Goal: Task Accomplishment & Management: Manage account settings

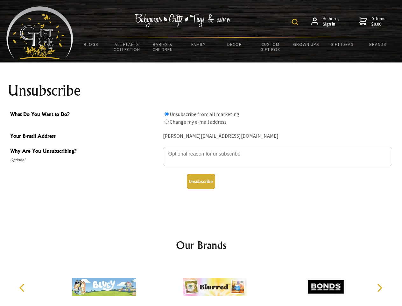
click at [296, 22] on img at bounding box center [295, 22] width 6 height 6
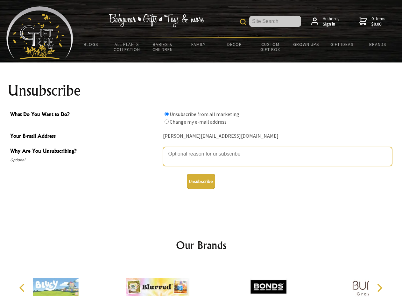
click at [201, 149] on textarea "Why Are You Unsubscribing?" at bounding box center [277, 156] width 229 height 19
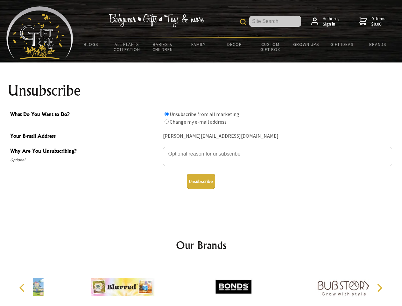
click at [167, 114] on input "What Do You Want to Do?" at bounding box center [167, 114] width 4 height 4
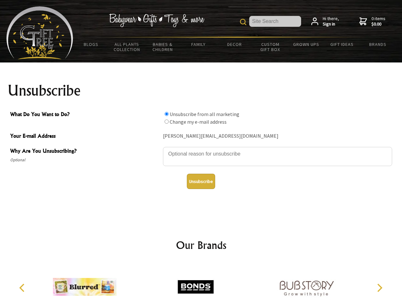
click at [167, 121] on input "What Do You Want to Do?" at bounding box center [167, 121] width 4 height 4
radio input "true"
click at [201, 181] on button "Unsubscribe" at bounding box center [201, 181] width 28 height 15
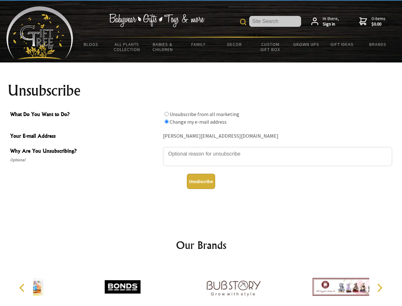
click at [23, 288] on icon "Previous" at bounding box center [22, 287] width 8 height 8
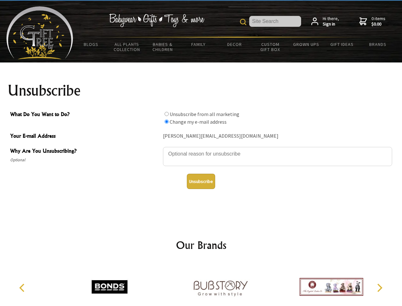
click at [380, 288] on icon "Next" at bounding box center [379, 287] width 8 height 8
